Goal: Transaction & Acquisition: Purchase product/service

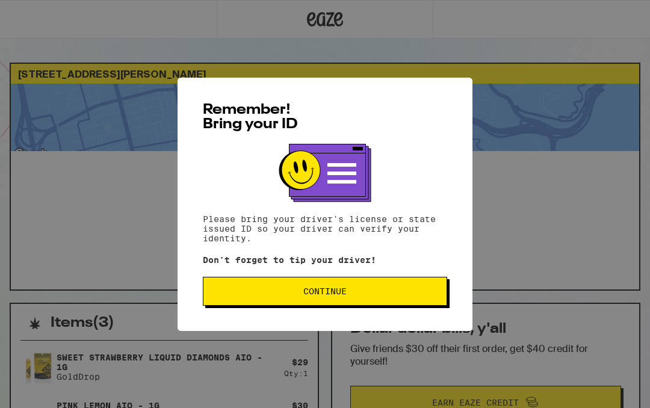
click at [423, 291] on span "Continue" at bounding box center [325, 291] width 224 height 8
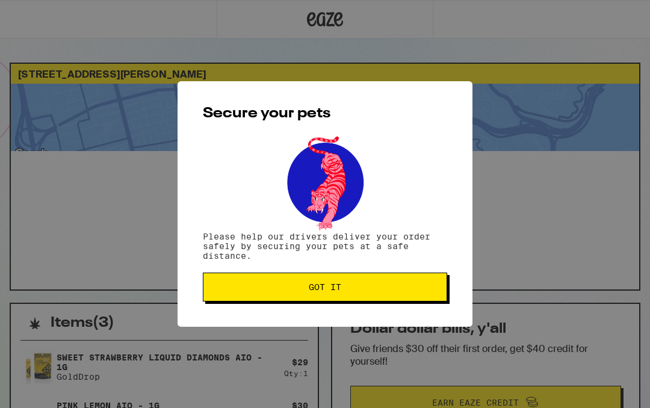
click at [425, 282] on button "Got it" at bounding box center [325, 286] width 244 height 29
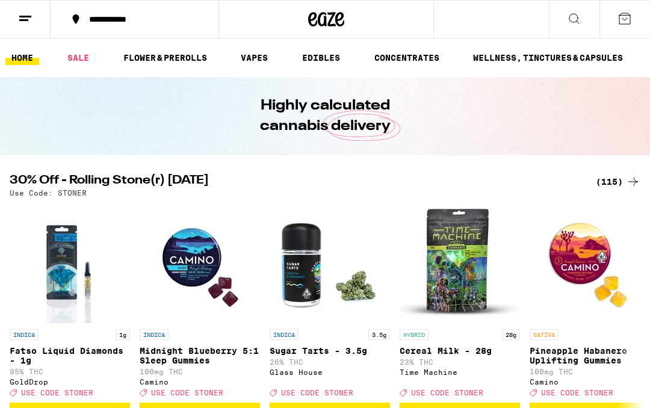
click at [29, 20] on icon at bounding box center [25, 18] width 14 height 14
click at [23, 14] on icon at bounding box center [25, 18] width 14 height 14
click at [31, 19] on icon at bounding box center [25, 18] width 14 height 14
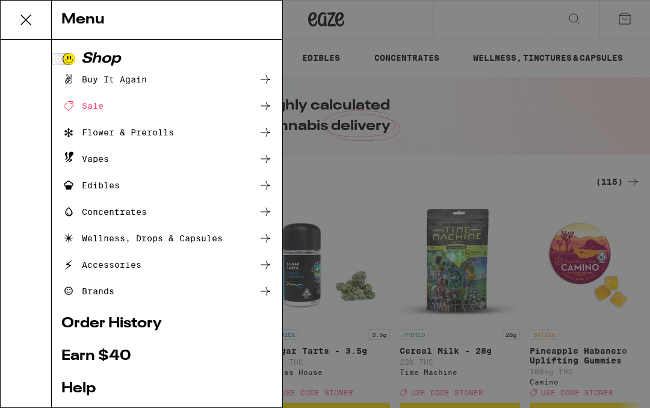
click at [153, 323] on link "Order History" at bounding box center [166, 323] width 211 height 14
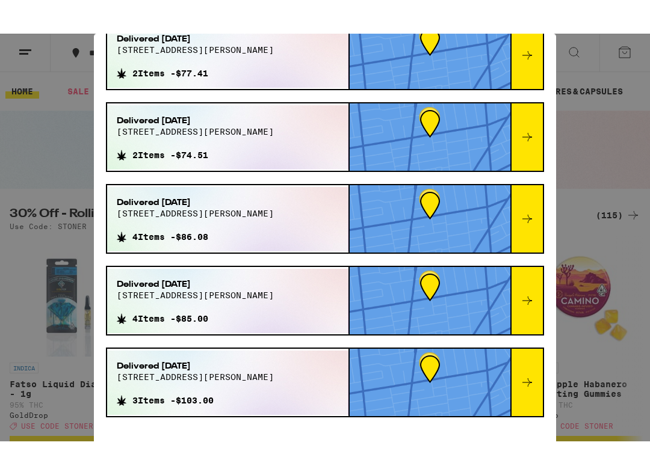
scroll to position [293, 0]
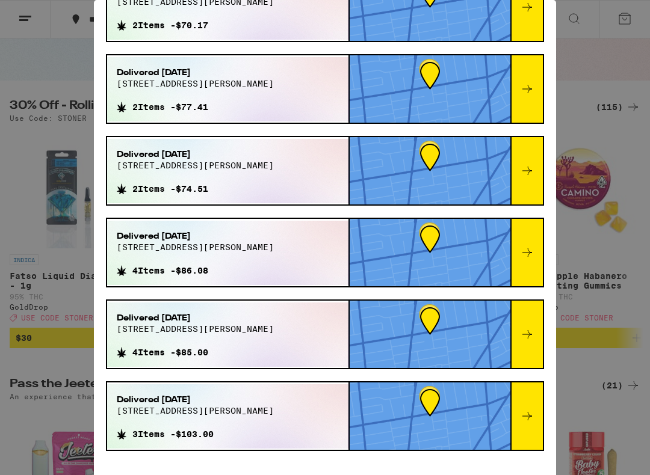
click at [479, 356] on div at bounding box center [429, 334] width 161 height 67
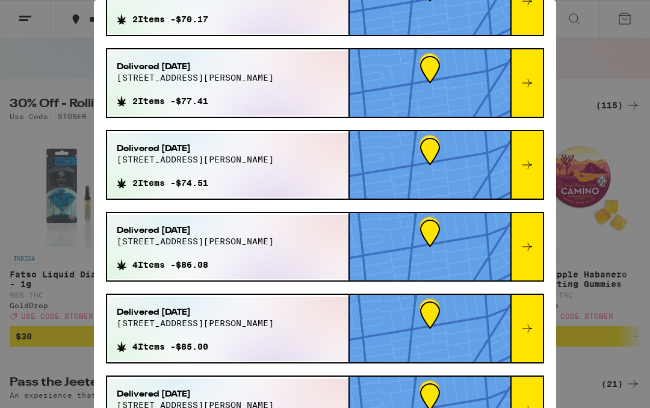
scroll to position [0, 0]
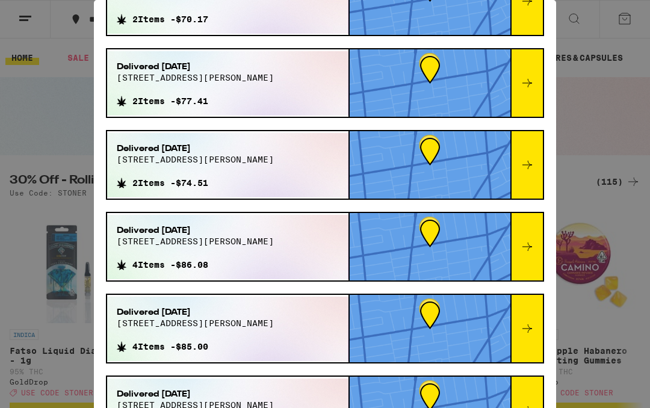
click at [532, 90] on icon at bounding box center [527, 83] width 14 height 14
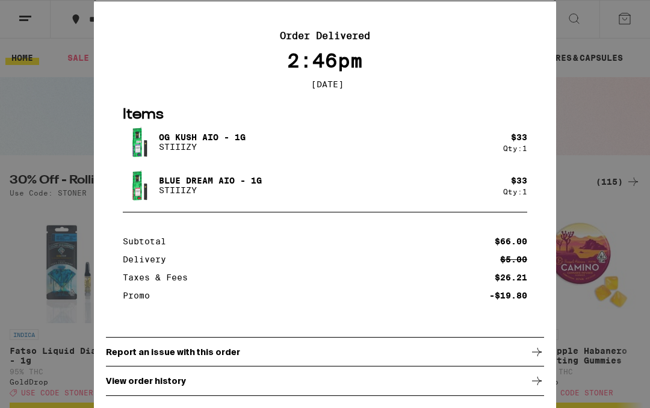
scroll to position [35, 0]
click at [51, 67] on div "Your Order Order Delivered 2:46pm [DATE] Items OG Kush AIO - 1g STIIIZY $ 33 Qt…" at bounding box center [325, 204] width 650 height 408
